Goal: Information Seeking & Learning: Learn about a topic

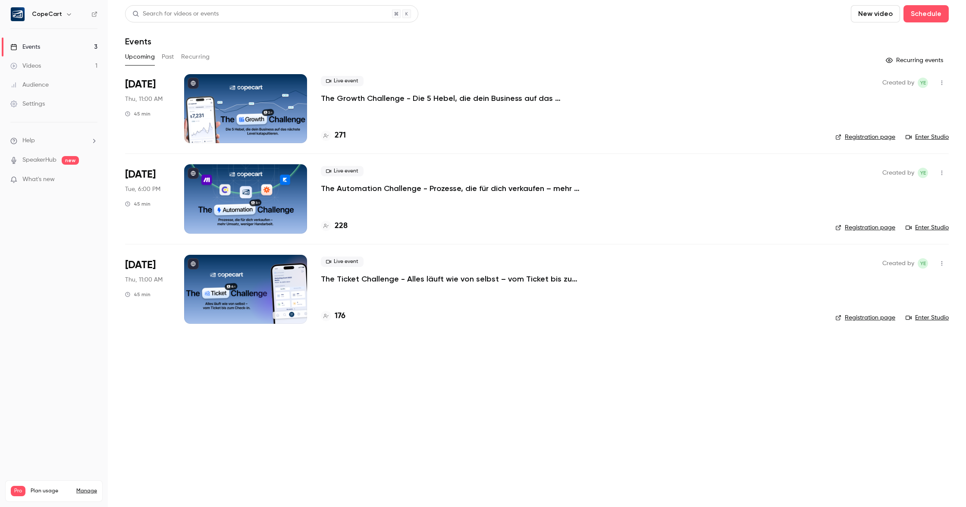
click at [65, 66] on link "Videos 1" at bounding box center [54, 65] width 108 height 19
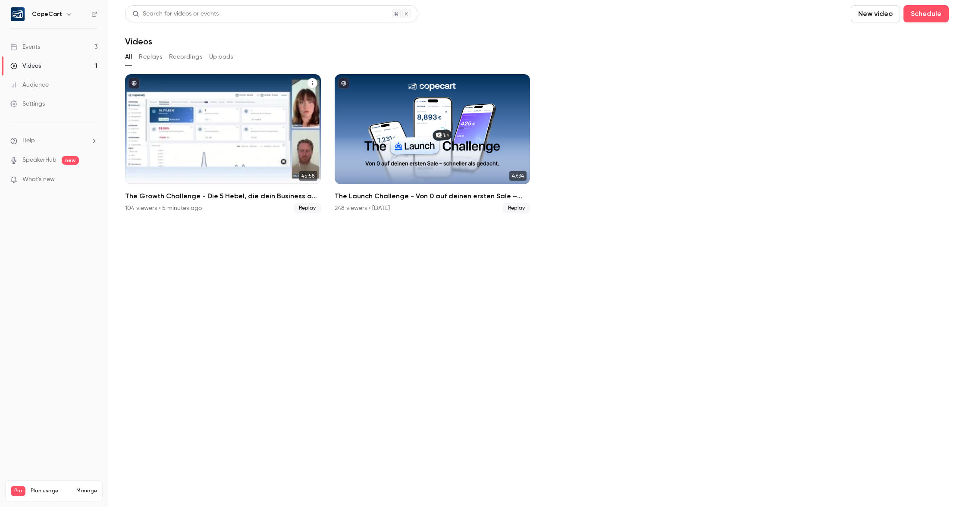
click at [259, 109] on div "The Growth Challenge - Die 5 Hebel, die dein Business auf das nächste Level kat…" at bounding box center [223, 129] width 196 height 110
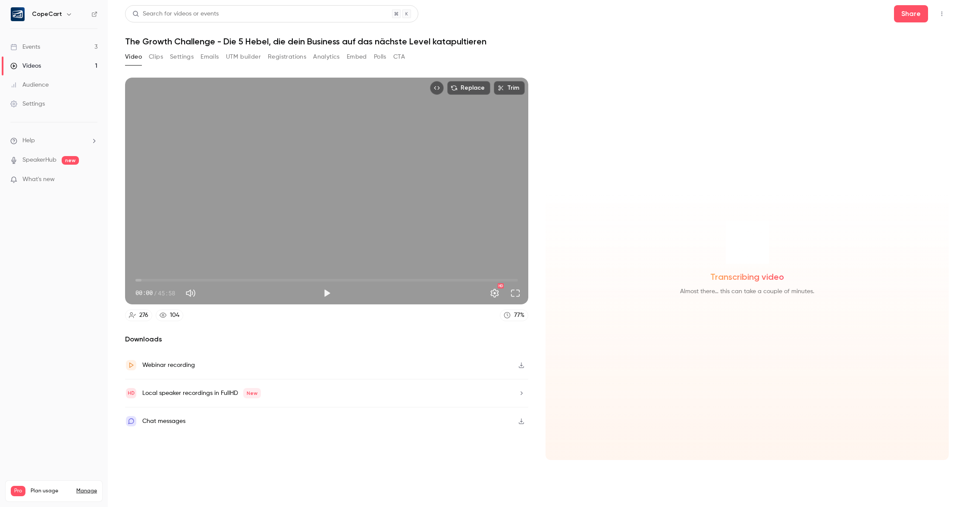
click at [284, 55] on button "Registrations" at bounding box center [287, 57] width 38 height 14
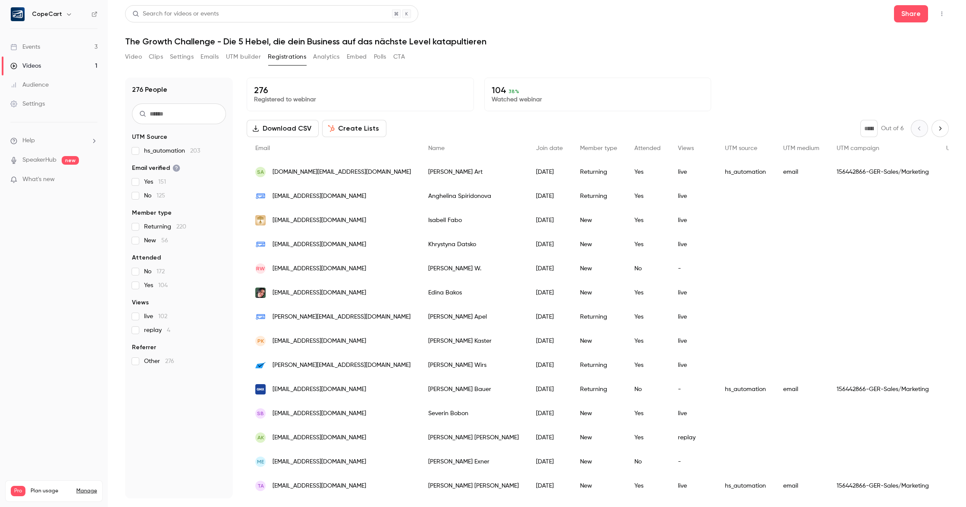
click at [324, 57] on button "Analytics" at bounding box center [326, 57] width 27 height 14
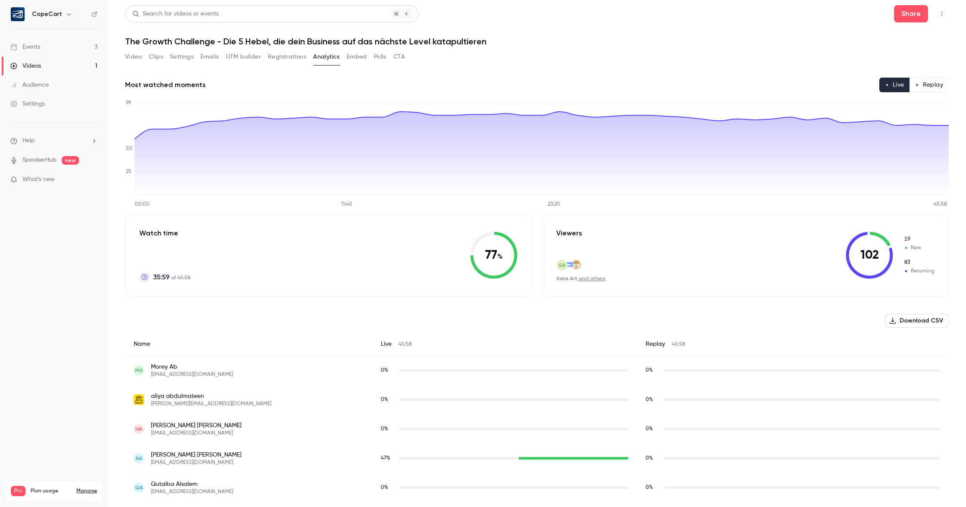
click at [286, 54] on button "Registrations" at bounding box center [287, 57] width 38 height 14
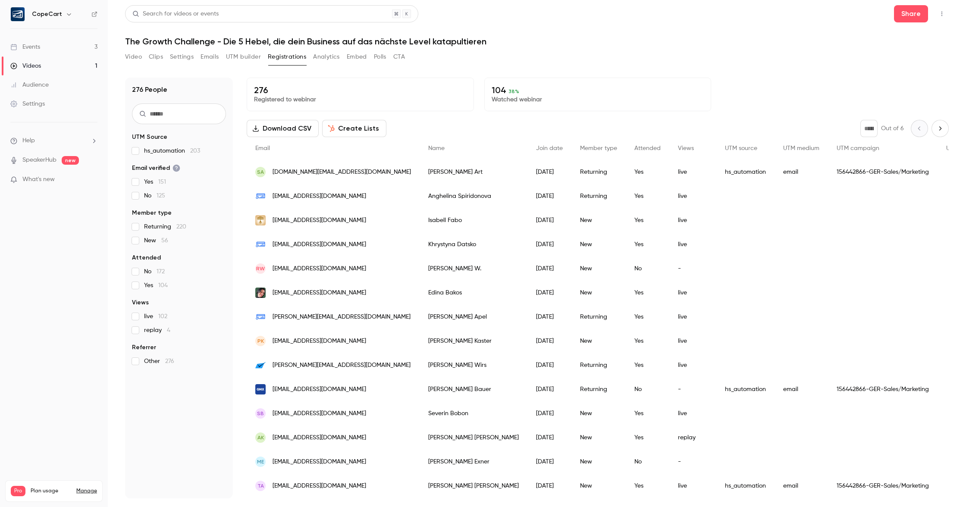
click at [321, 56] on button "Analytics" at bounding box center [326, 57] width 27 height 14
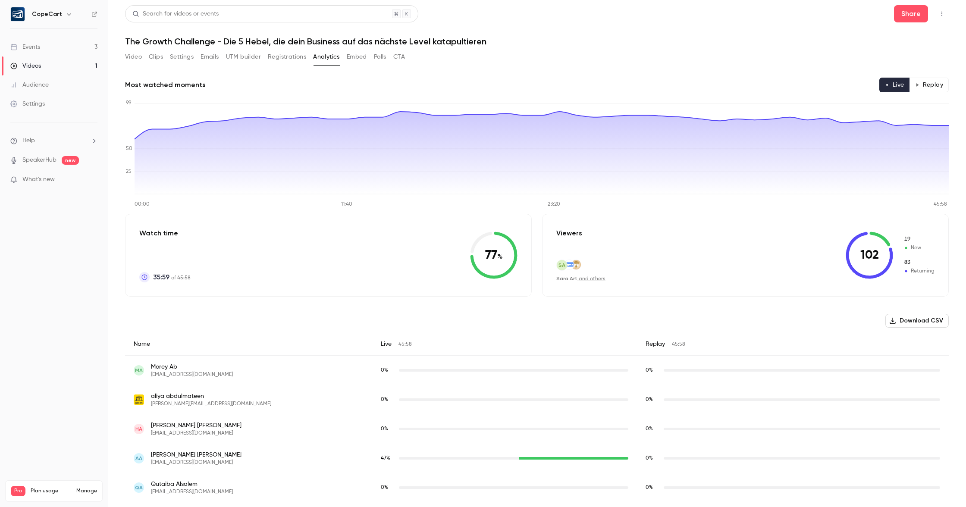
click at [37, 65] on div "Videos" at bounding box center [25, 66] width 31 height 9
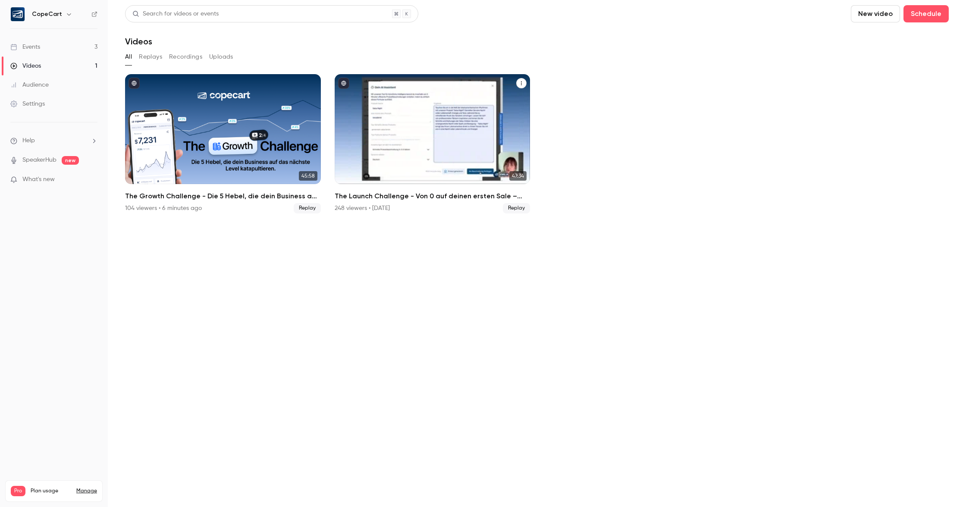
click at [407, 113] on div "The Launch Challenge - Von 0 auf deinen ersten Sale – schneller als gedacht" at bounding box center [433, 129] width 196 height 110
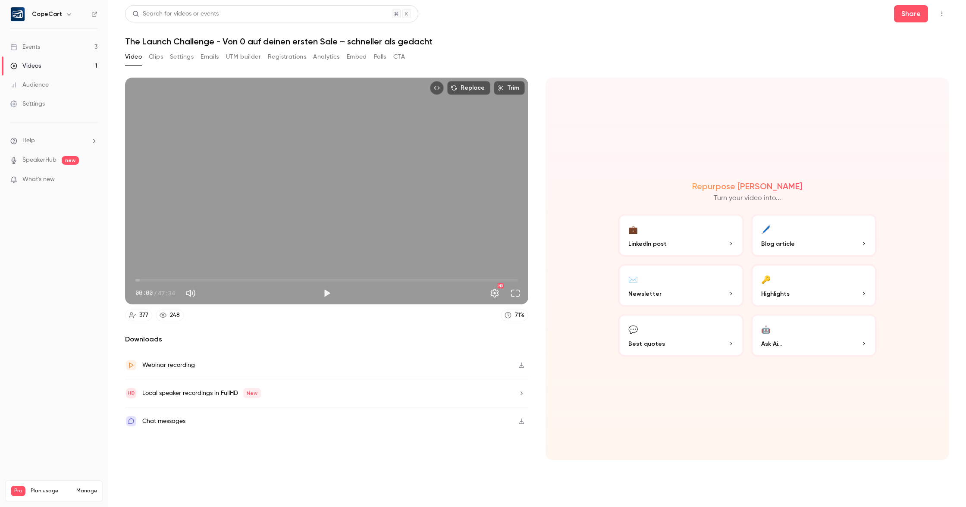
click at [325, 57] on button "Analytics" at bounding box center [326, 57] width 27 height 14
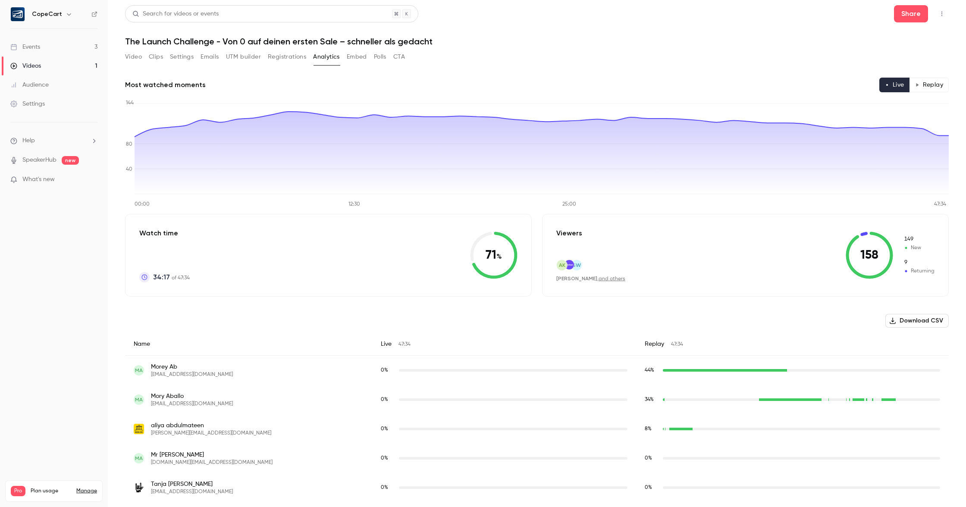
click at [58, 64] on link "Videos 1" at bounding box center [54, 65] width 108 height 19
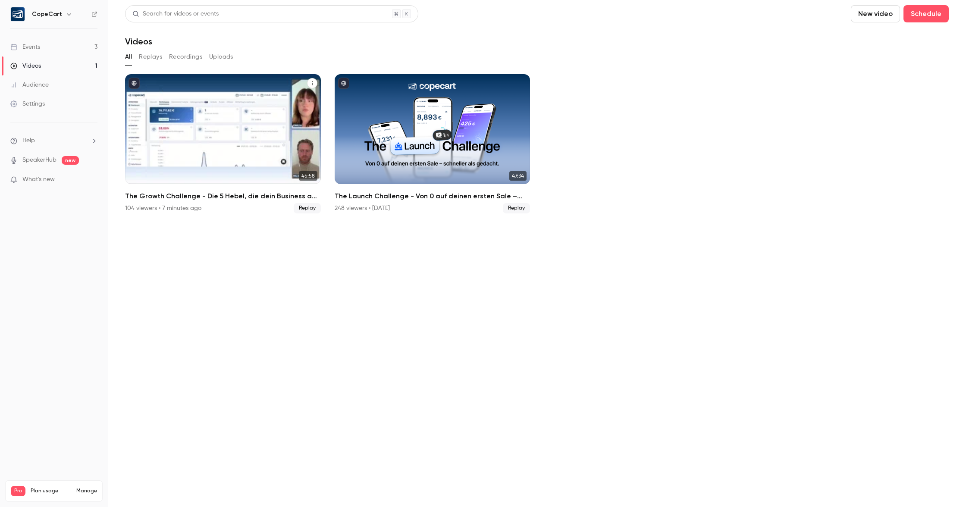
click at [262, 105] on div "The Growth Challenge - Die 5 Hebel, die dein Business auf das nächste Level kat…" at bounding box center [223, 129] width 196 height 110
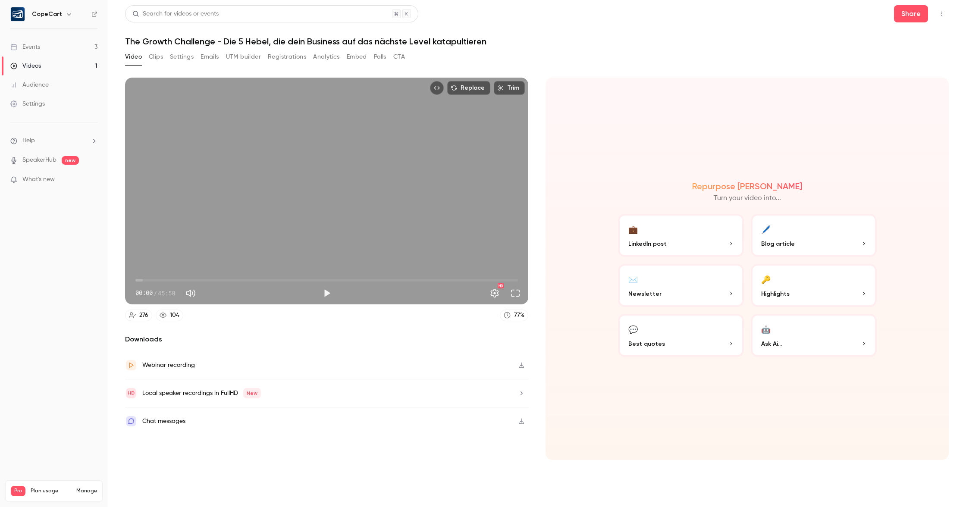
click at [401, 58] on button "CTA" at bounding box center [399, 57] width 12 height 14
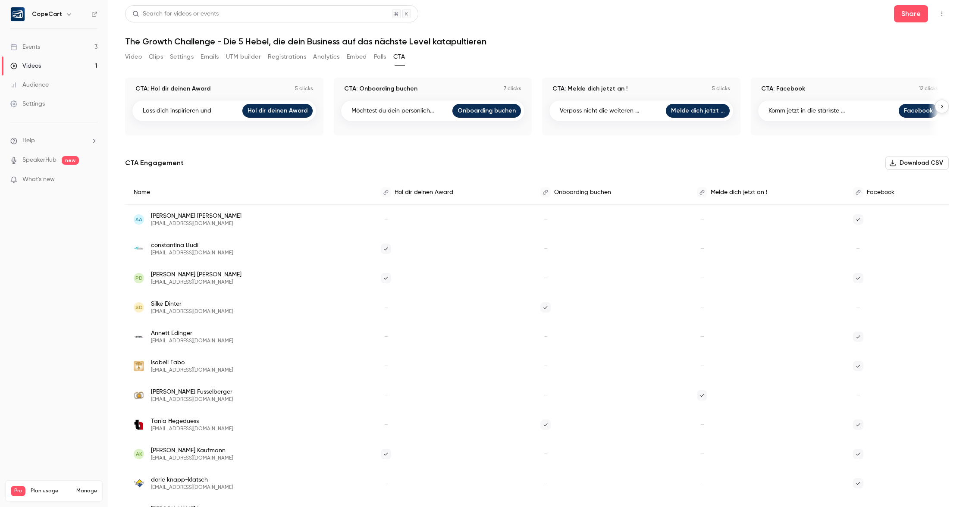
click at [943, 107] on icon "button" at bounding box center [941, 106] width 6 height 6
click at [941, 109] on icon "button" at bounding box center [941, 106] width 6 height 6
click at [57, 50] on link "Events 3" at bounding box center [54, 47] width 108 height 19
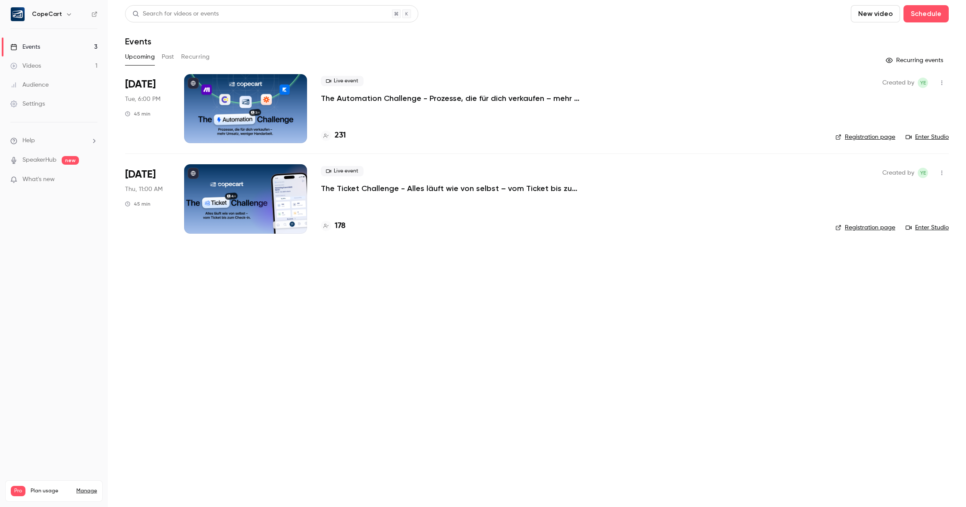
click at [269, 179] on div at bounding box center [245, 198] width 123 height 69
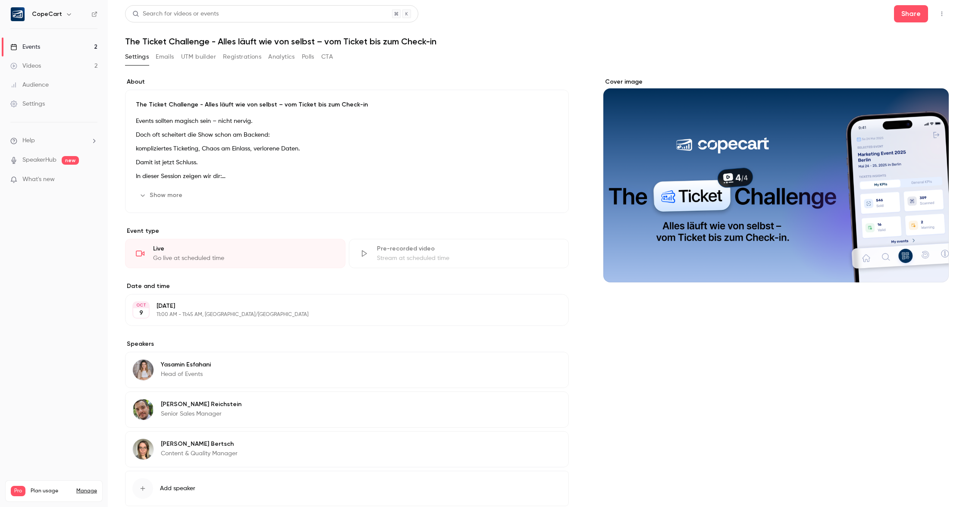
click at [232, 56] on button "Registrations" at bounding box center [242, 57] width 38 height 14
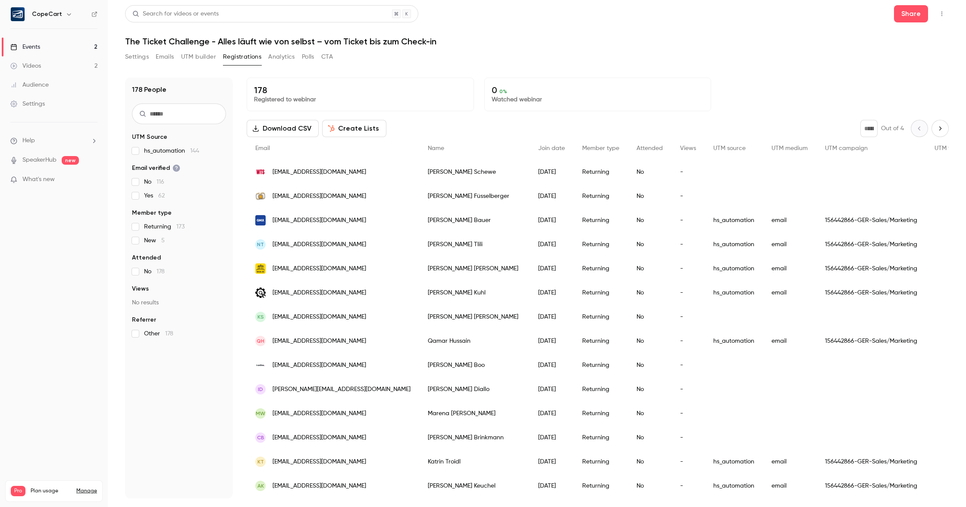
click at [51, 64] on link "Videos 2" at bounding box center [54, 65] width 108 height 19
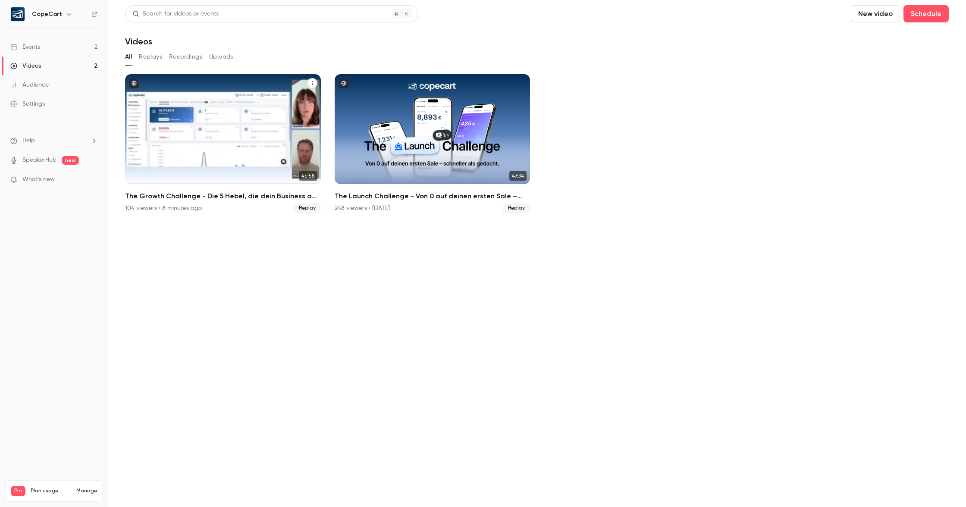
click at [256, 114] on div "The Growth Challenge - Die 5 Hebel, die dein Business auf das nächste Level kat…" at bounding box center [223, 129] width 196 height 110
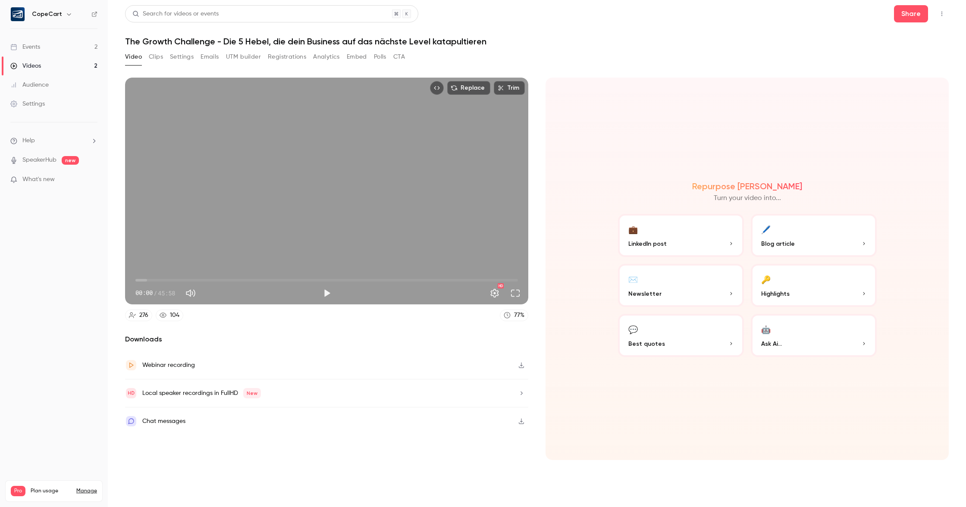
click at [296, 54] on button "Registrations" at bounding box center [287, 57] width 38 height 14
click at [768, 287] on button "🔑 Highlights" at bounding box center [814, 285] width 126 height 43
